Goal: Transaction & Acquisition: Purchase product/service

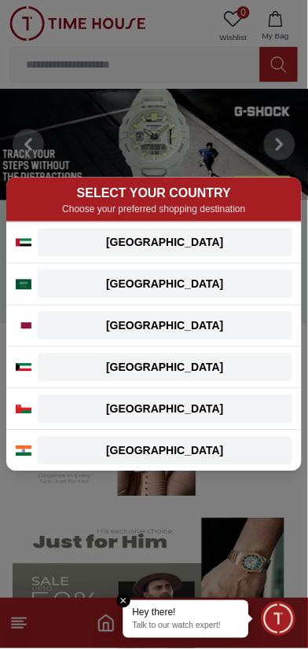
click at [204, 246] on div "[GEOGRAPHIC_DATA]" at bounding box center [165, 243] width 236 height 16
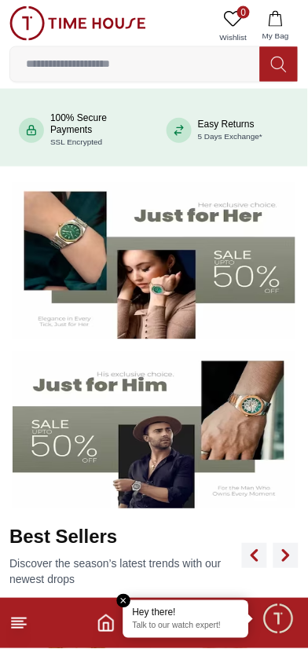
scroll to position [165, 0]
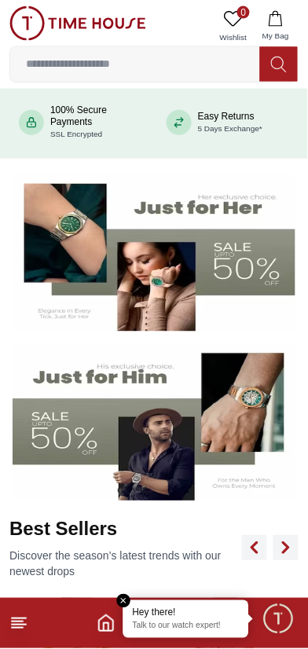
click at [230, 447] on img at bounding box center [154, 422] width 283 height 157
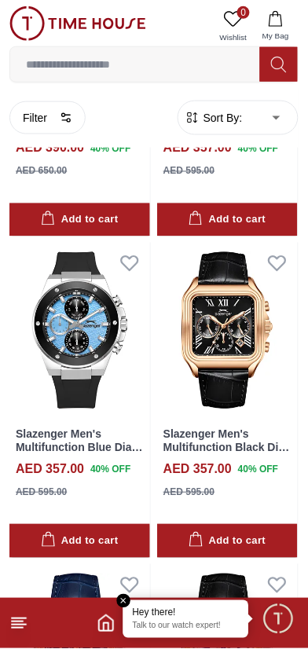
scroll to position [1016, 0]
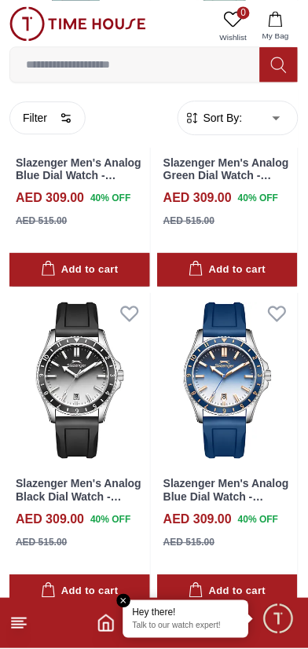
click at [199, 207] on h4 "AED 309.00" at bounding box center [198, 198] width 68 height 19
click at [297, 262] on button "Add to cart" at bounding box center [227, 270] width 141 height 34
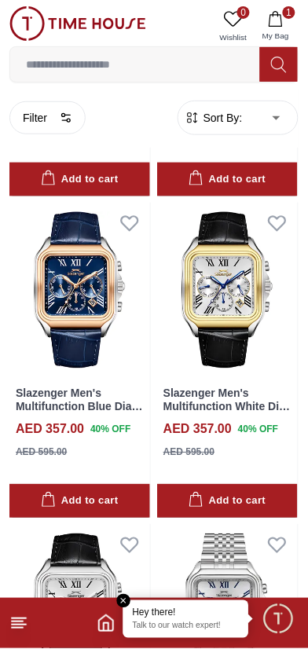
scroll to position [1030, 0]
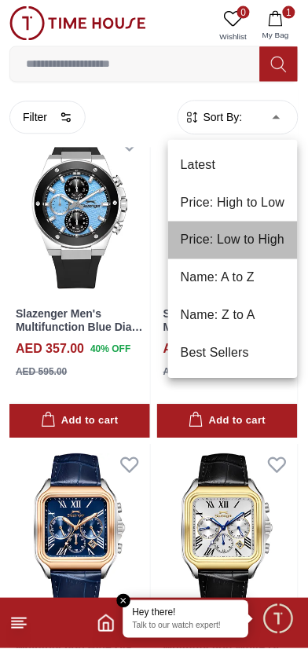
click at [245, 242] on li "Price: Low to High" at bounding box center [233, 241] width 130 height 38
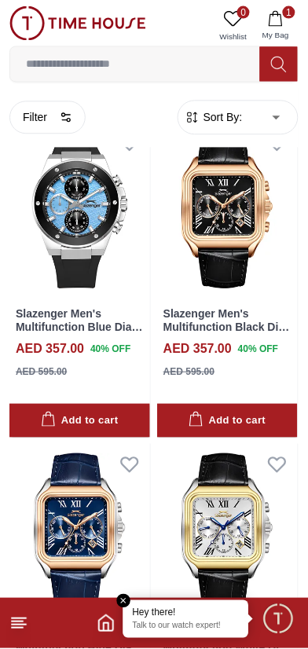
type input "*"
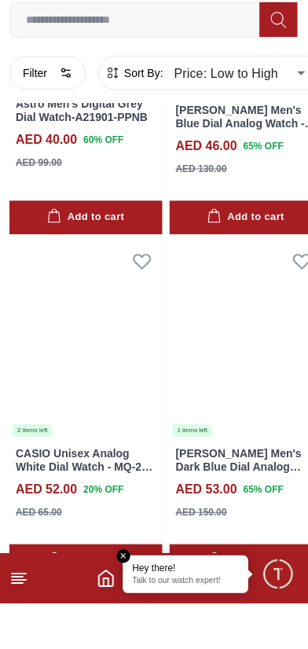
scroll to position [1288, 0]
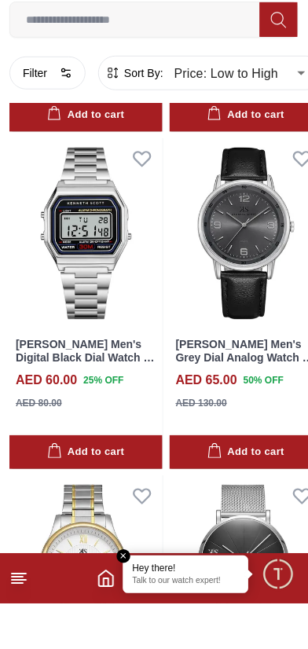
scroll to position [3386, 0]
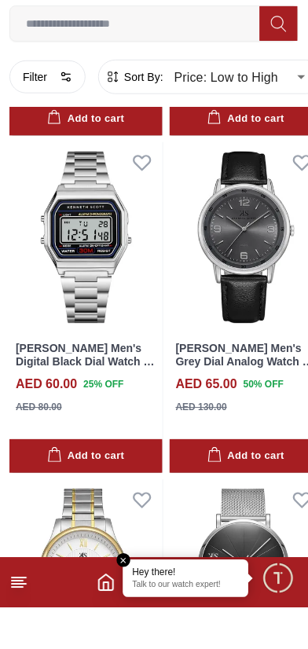
click at [112, 340] on img at bounding box center [85, 279] width 153 height 192
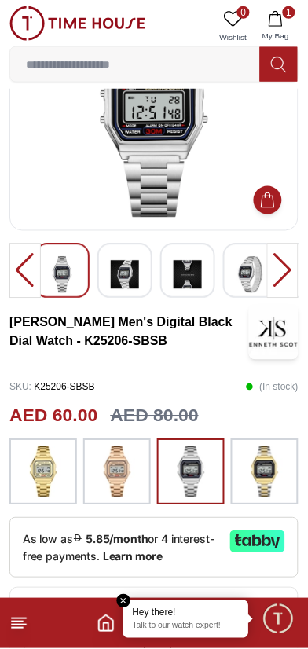
scroll to position [50, 0]
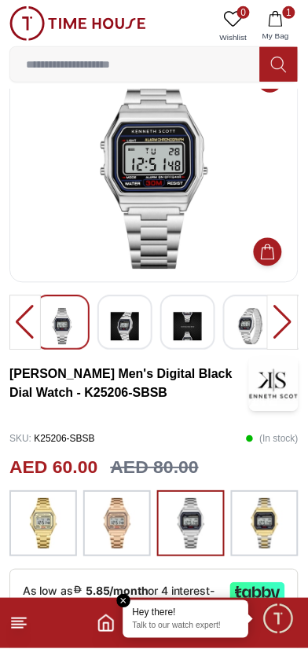
click at [274, 523] on img at bounding box center [264, 524] width 39 height 50
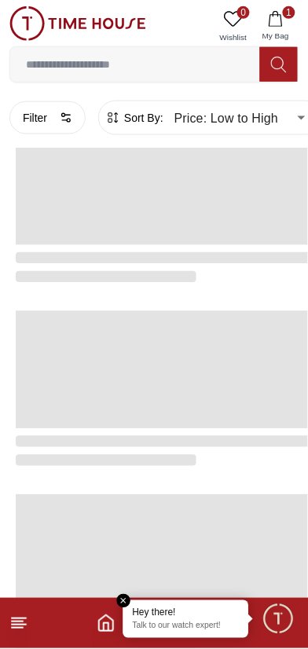
scroll to position [2419, 0]
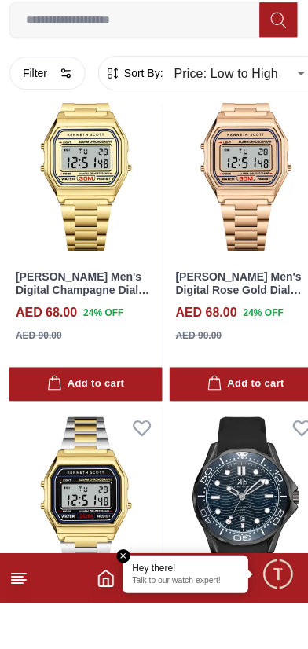
scroll to position [1087, 0]
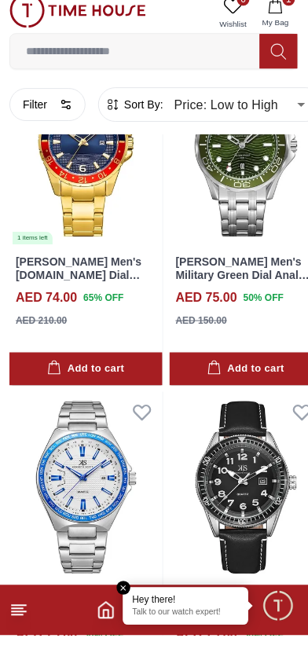
scroll to position [2886, 0]
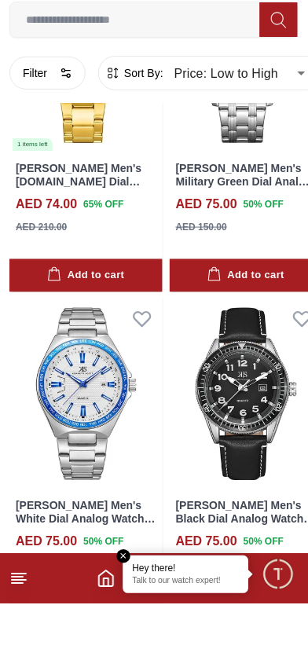
click at [149, 642] on button "Add to cart" at bounding box center [85, 659] width 153 height 34
click at [131, 609] on em "Close tooltip" at bounding box center [124, 602] width 14 height 14
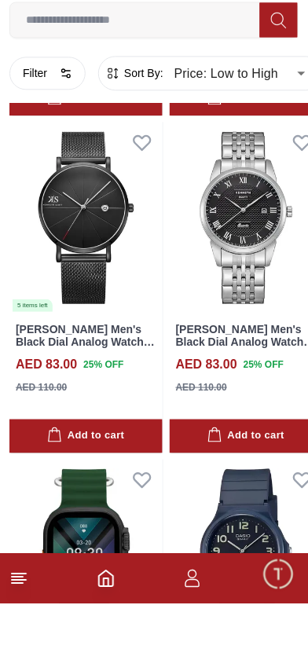
scroll to position [6247, 0]
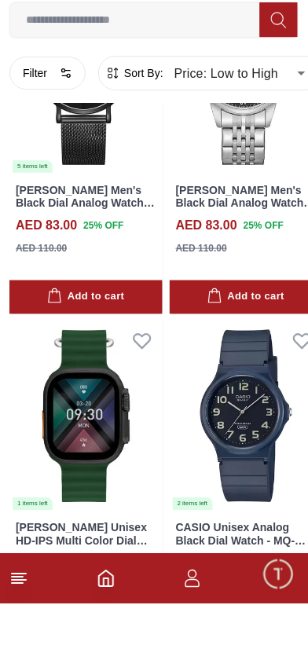
click at [219, 326] on button "Add to cart" at bounding box center [246, 343] width 153 height 34
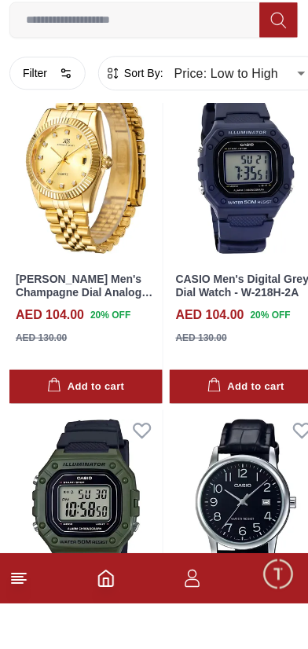
scroll to position [9613, 0]
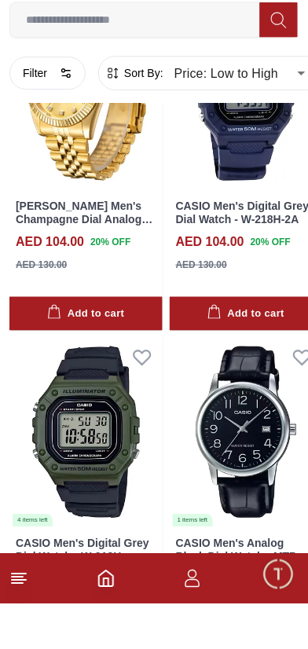
scroll to position [9612, 0]
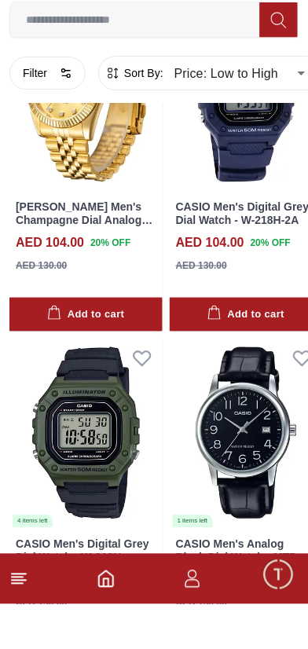
click at [115, 425] on img at bounding box center [85, 479] width 153 height 192
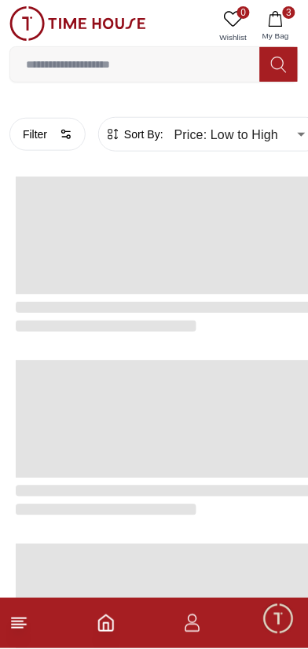
scroll to position [2419, 0]
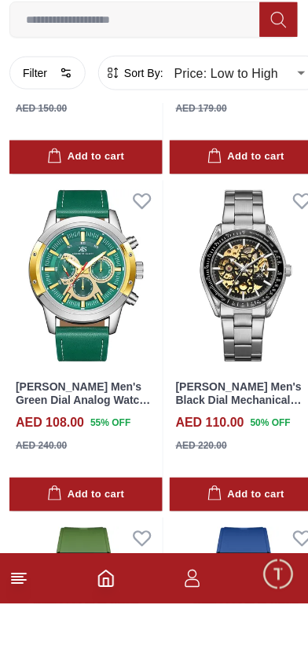
scroll to position [1315, 0]
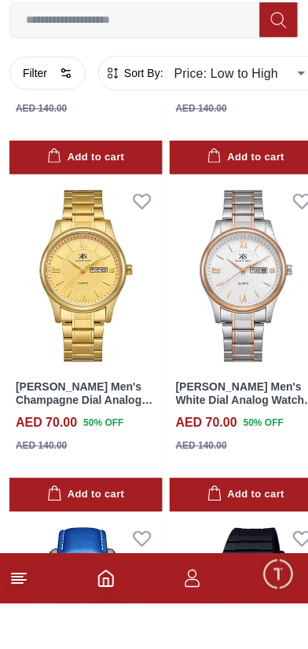
click at [230, 292] on img at bounding box center [246, 322] width 153 height 192
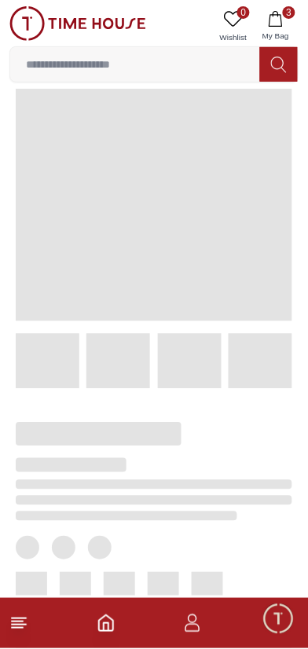
scroll to position [19, 0]
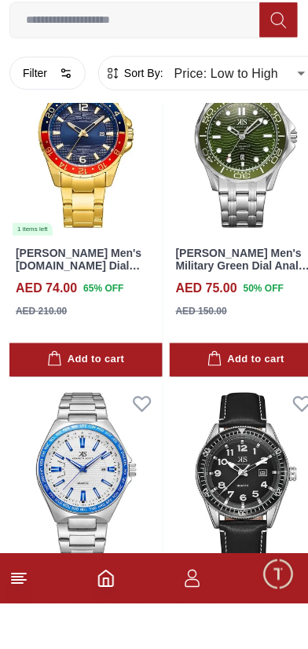
scroll to position [6212, 0]
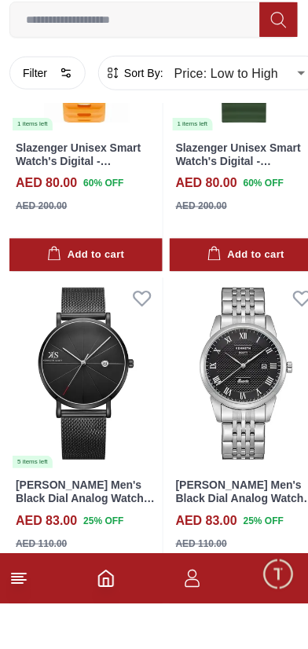
scroll to position [9562, 0]
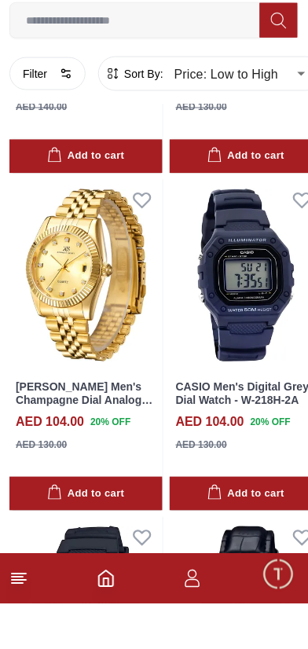
scroll to position [12981, 0]
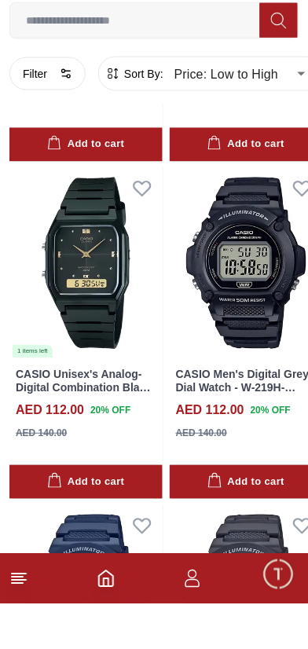
scroll to position [16345, 0]
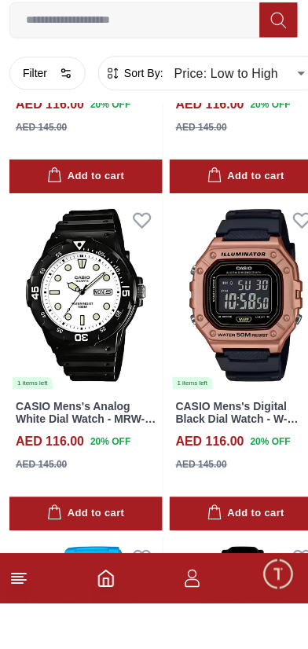
scroll to position [18883, 0]
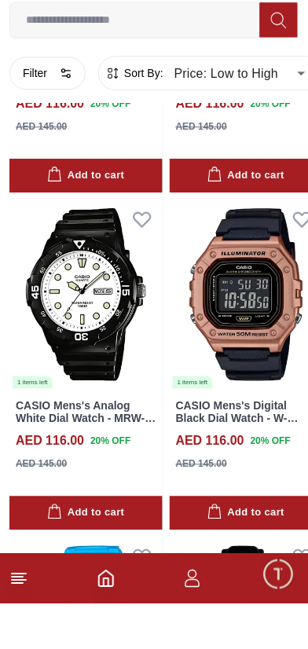
click at [294, 258] on icon at bounding box center [302, 265] width 17 height 14
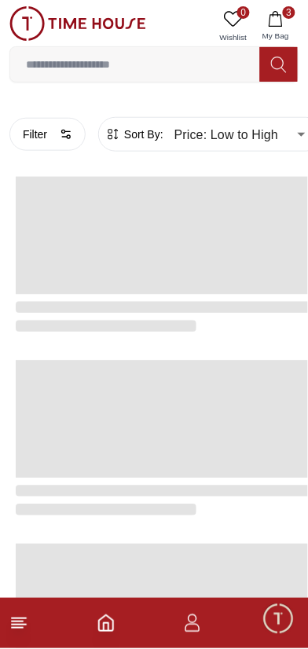
scroll to position [2419, 0]
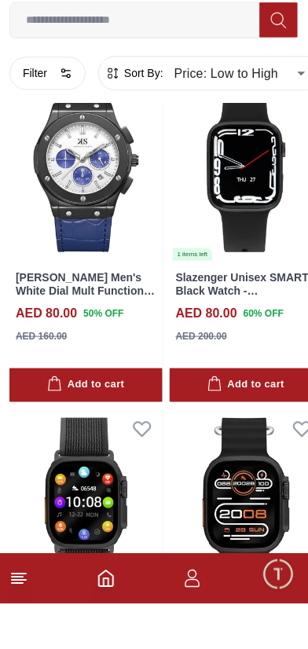
scroll to position [9260, 0]
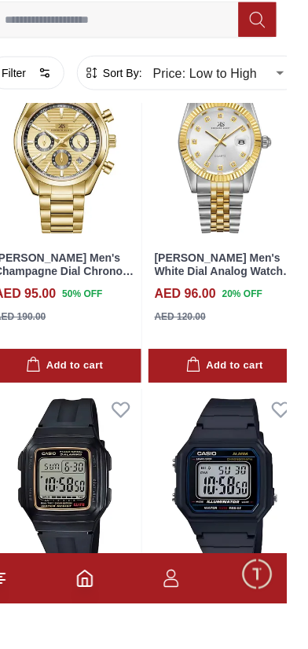
scroll to position [12981, 0]
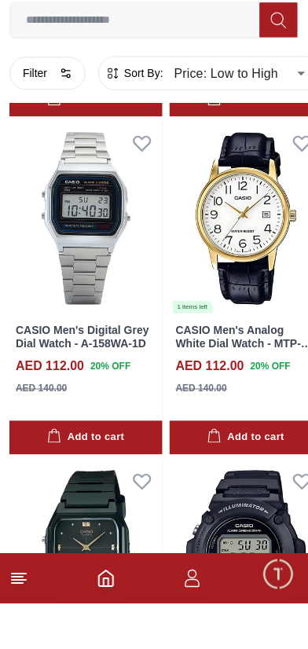
scroll to position [16278, 0]
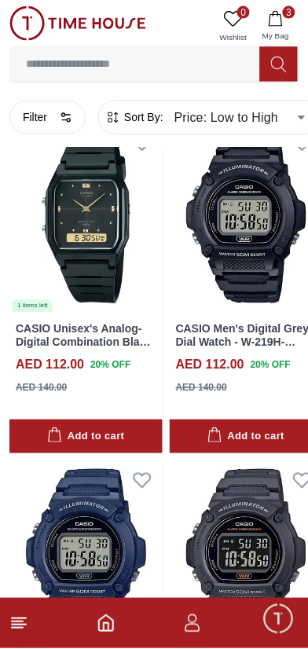
scroll to position [16345, 0]
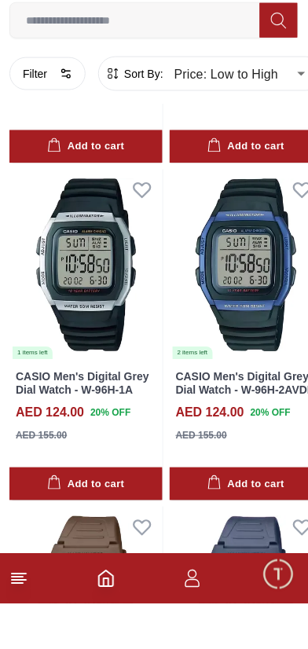
scroll to position [19652, 0]
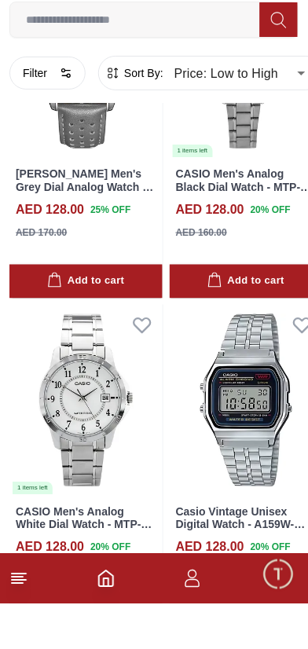
scroll to position [22990, 0]
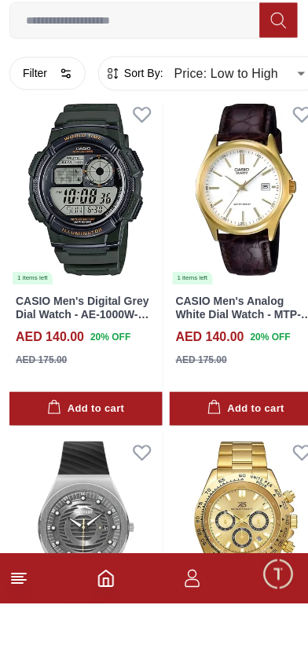
scroll to position [26450, 0]
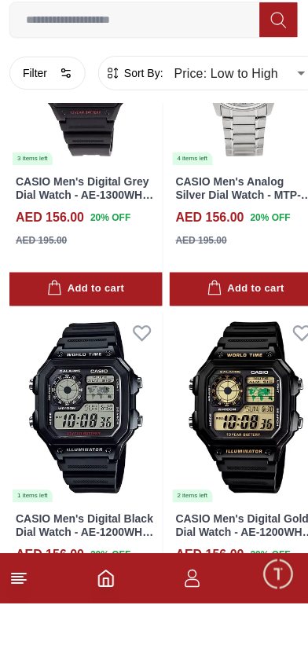
scroll to position [33166, 0]
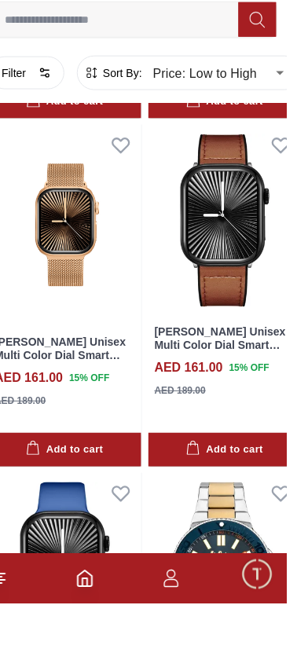
scroll to position [36564, 0]
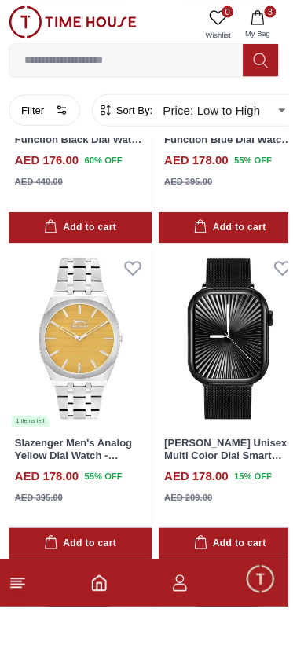
scroll to position [43290, 0]
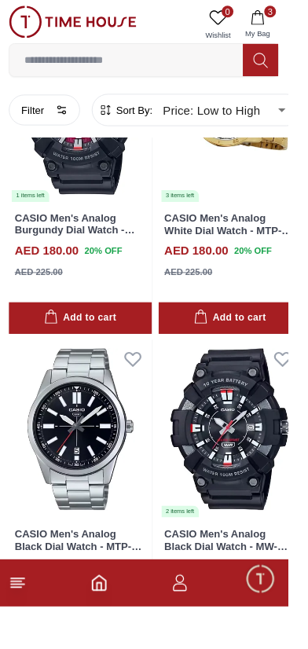
scroll to position [46646, 0]
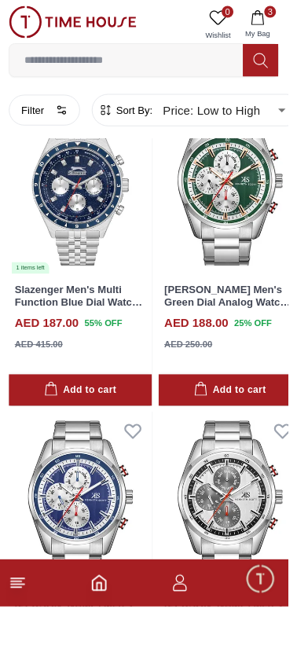
scroll to position [50001, 0]
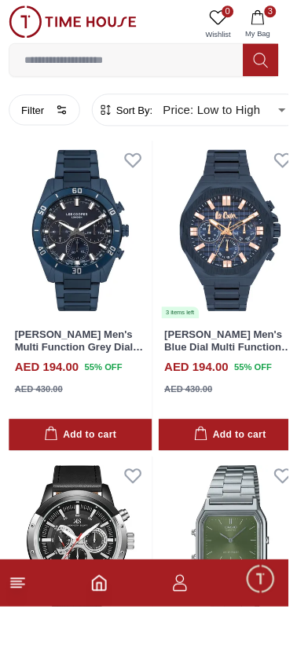
scroll to position [53332, 0]
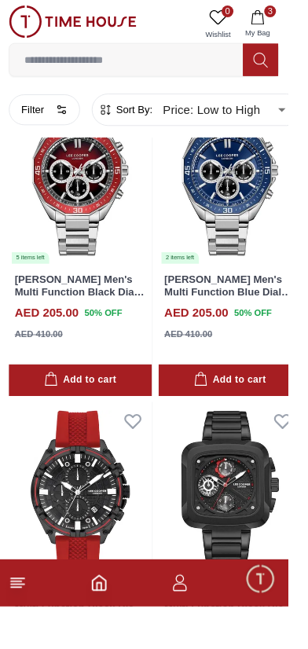
scroll to position [56725, 0]
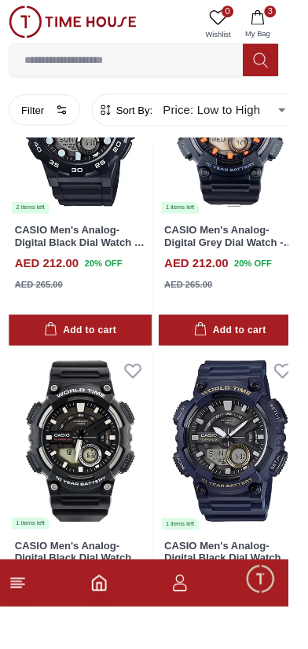
scroll to position [60090, 0]
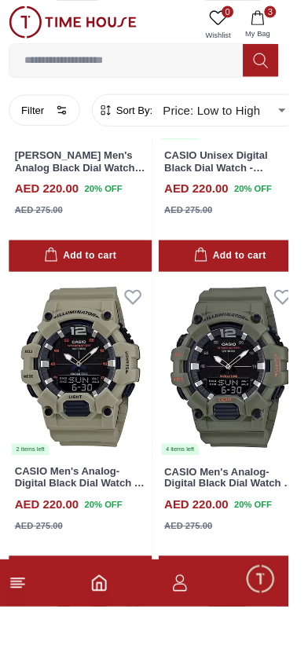
scroll to position [63482, 0]
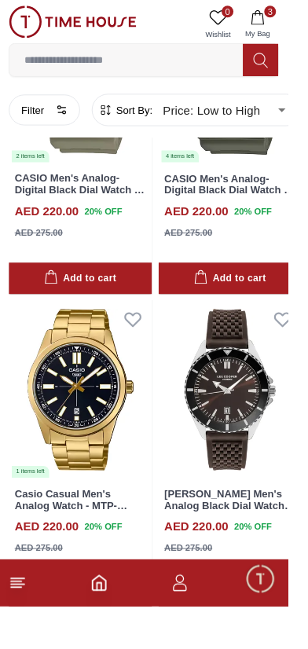
scroll to position [63488, 0]
